Goal: Check status: Check status

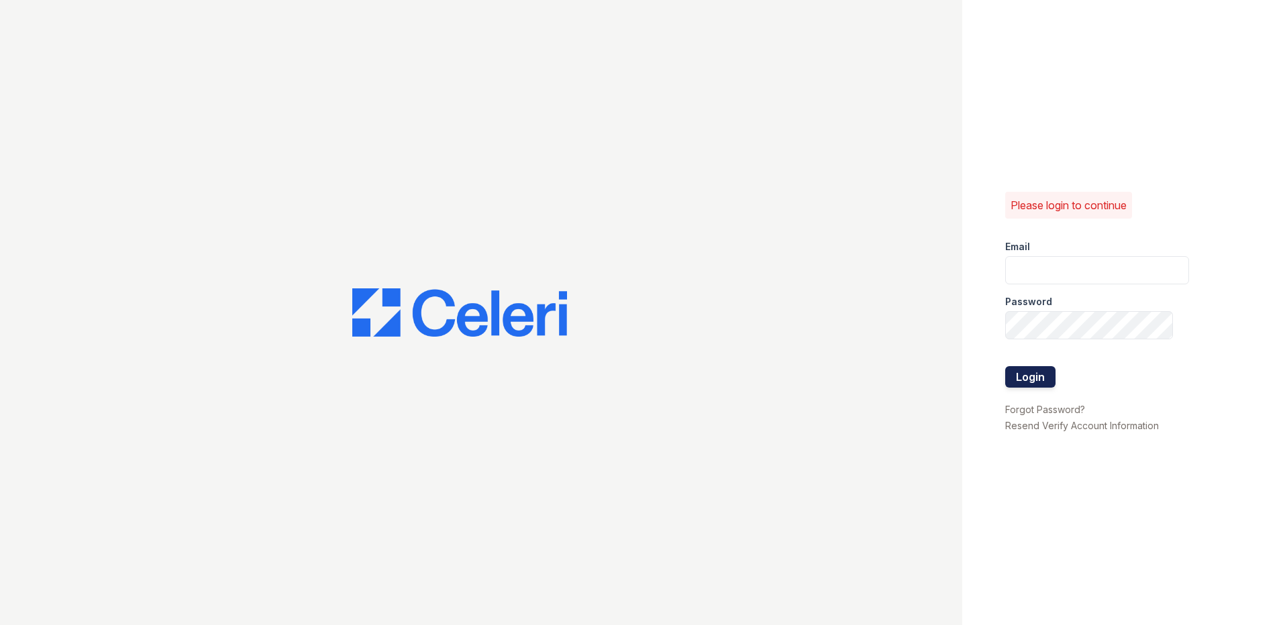
type input "[EMAIL_ADDRESS][DOMAIN_NAME]"
click at [1039, 380] on button "Login" at bounding box center [1030, 376] width 50 height 21
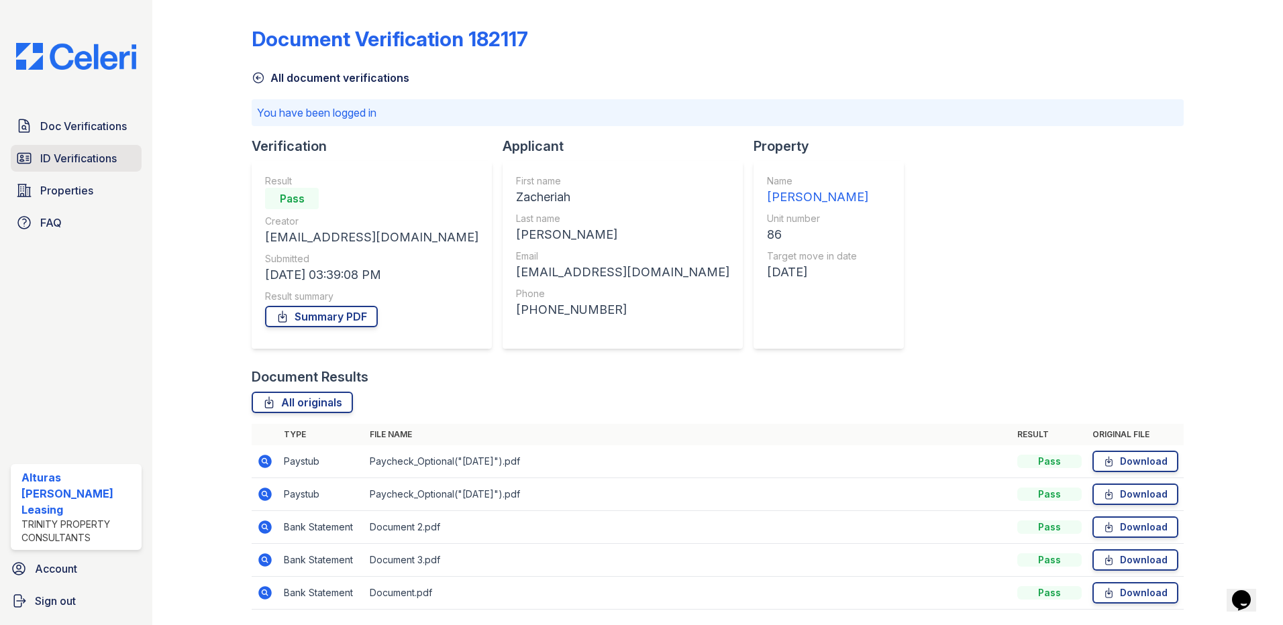
click at [85, 156] on span "ID Verifications" at bounding box center [78, 158] width 76 height 16
